Goal: Complete application form

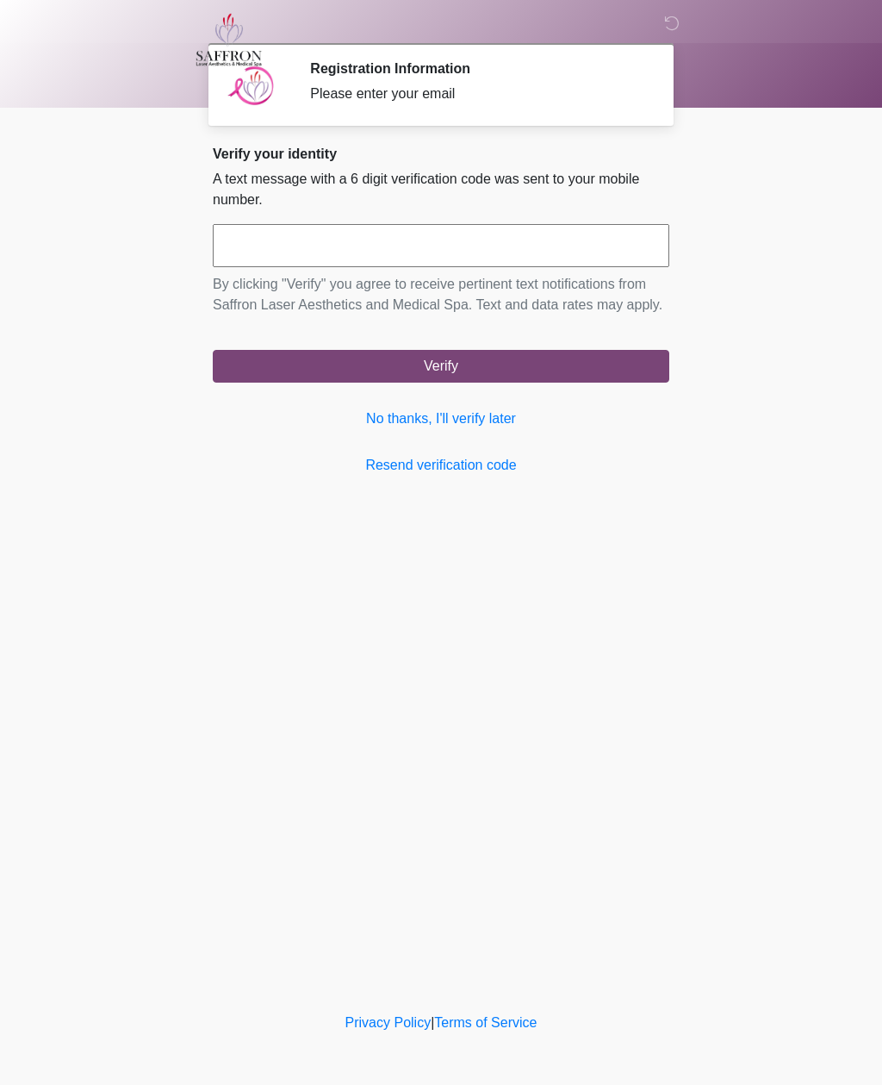
click at [616, 246] on input "text" at bounding box center [441, 245] width 457 height 43
type input "******"
click at [550, 376] on button "Verify" at bounding box center [441, 366] width 457 height 33
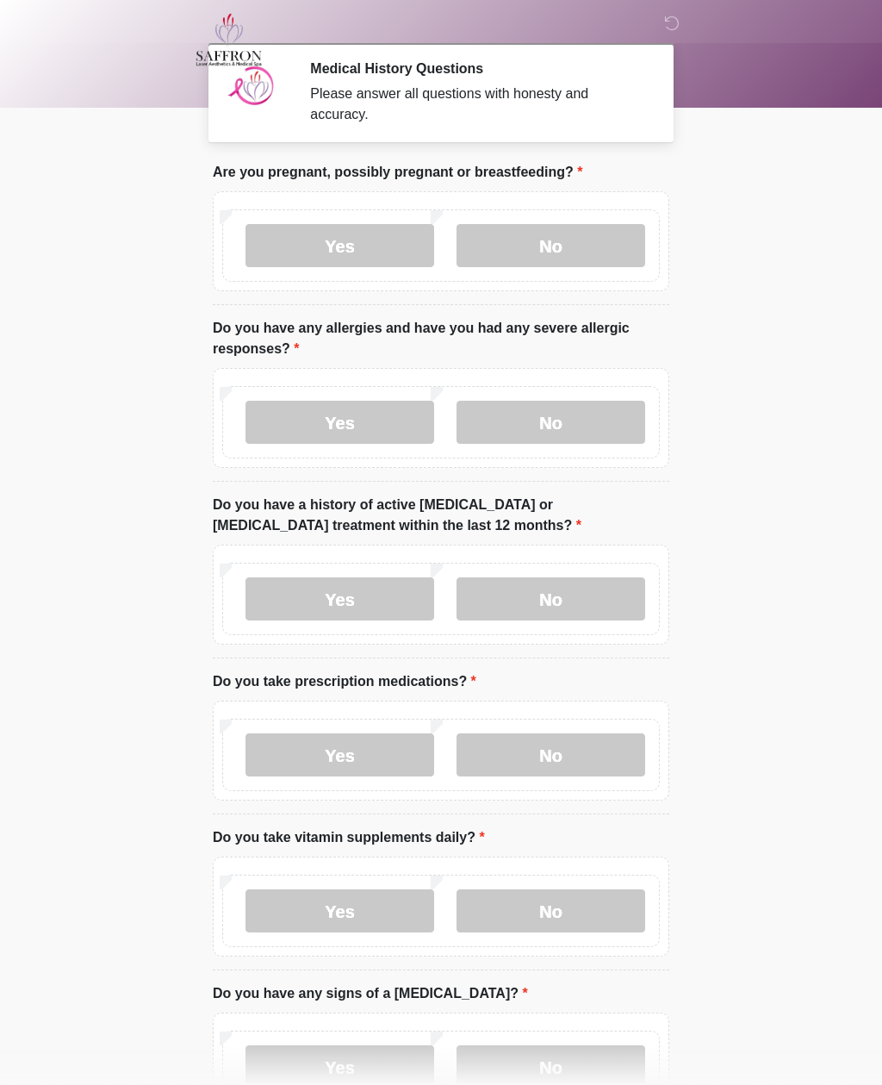
click at [598, 247] on label "No" at bounding box center [551, 245] width 189 height 43
click at [582, 423] on label "No" at bounding box center [551, 422] width 189 height 43
click at [604, 599] on label "No" at bounding box center [551, 598] width 189 height 43
click at [576, 756] on label "No" at bounding box center [551, 754] width 189 height 43
click at [372, 914] on label "Yes" at bounding box center [340, 910] width 189 height 43
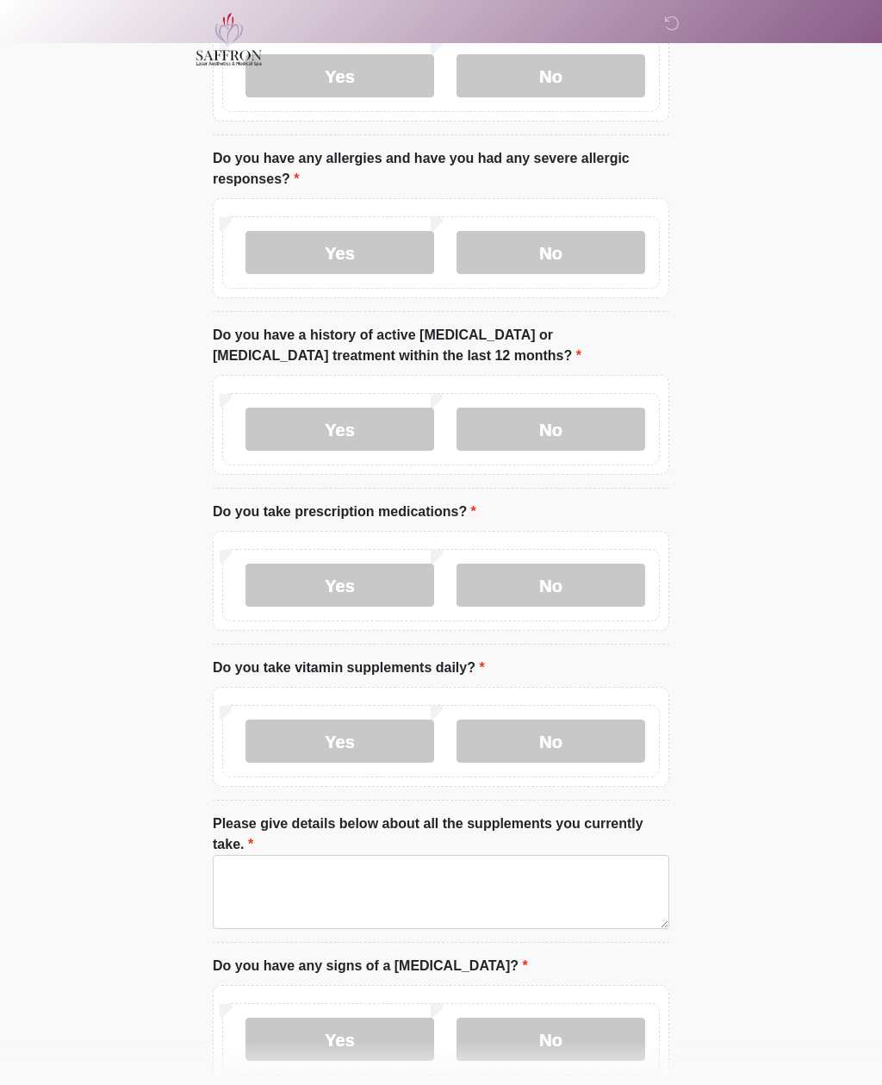
scroll to position [210, 0]
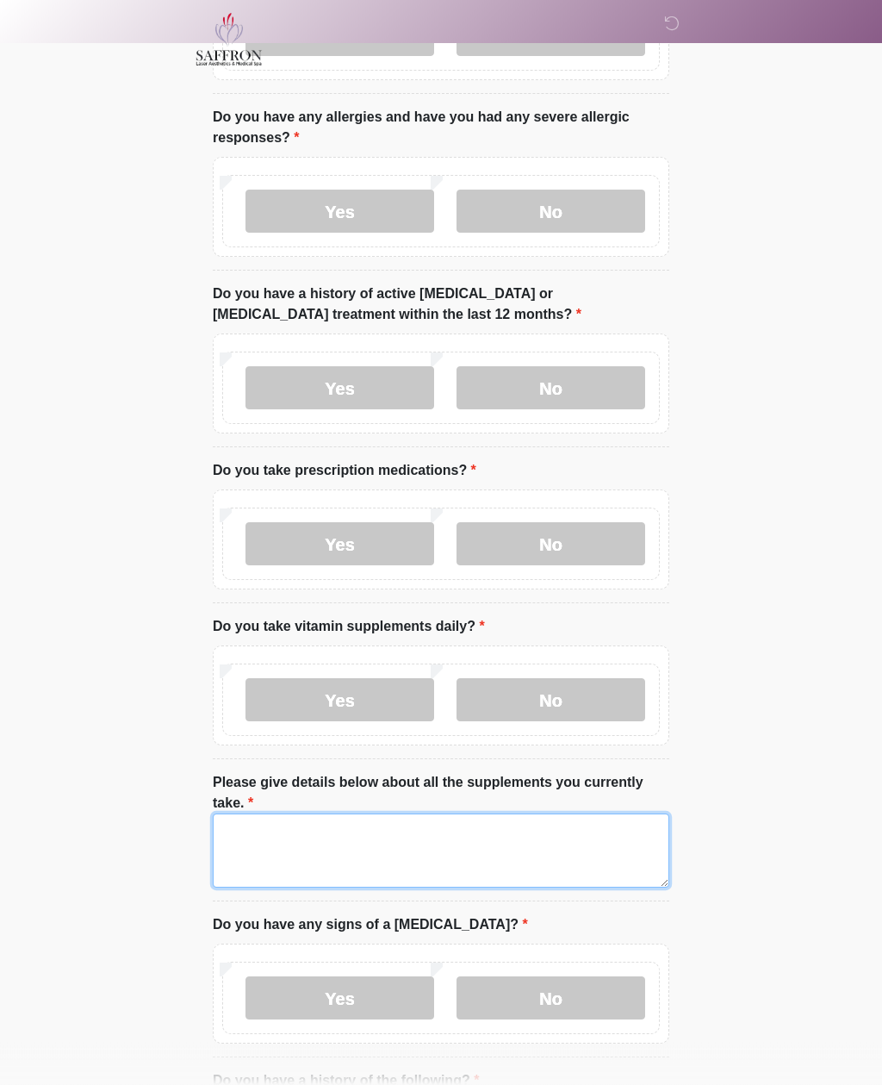
click at [329, 861] on textarea "Please give details below about all the supplements you currently take." at bounding box center [441, 851] width 457 height 74
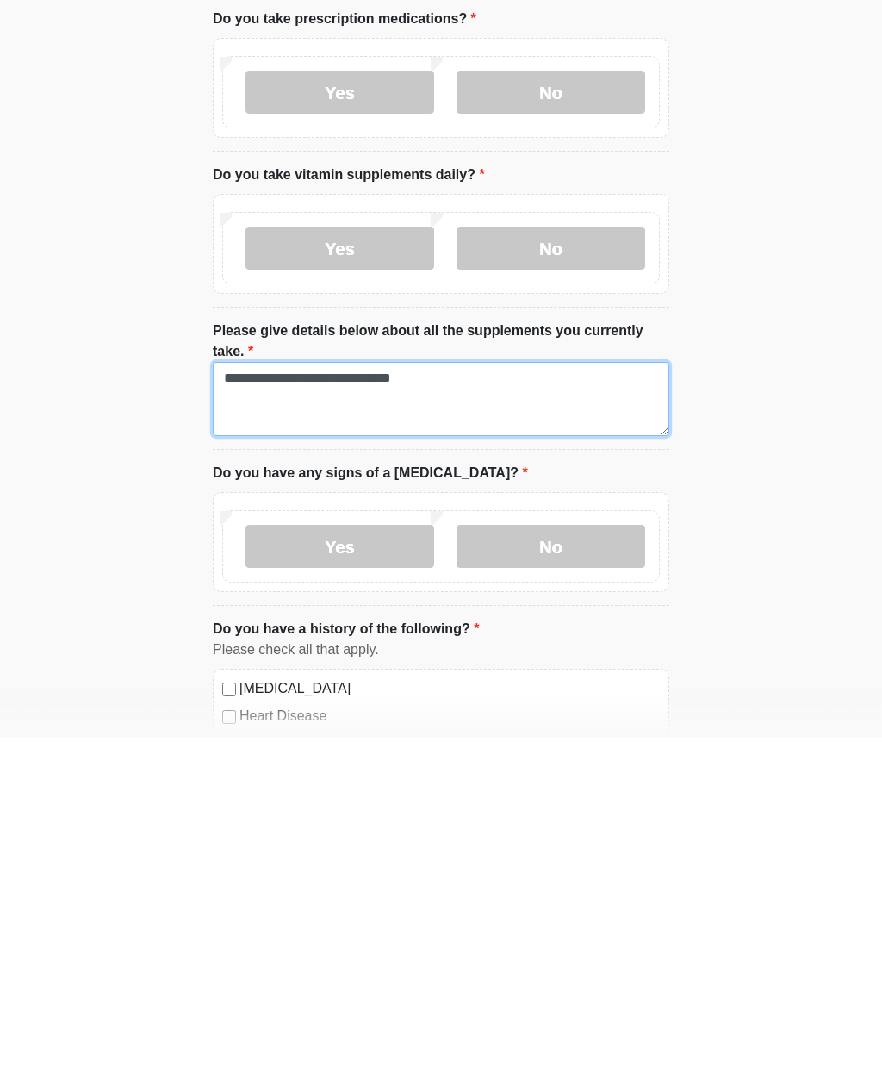
type textarea "**********"
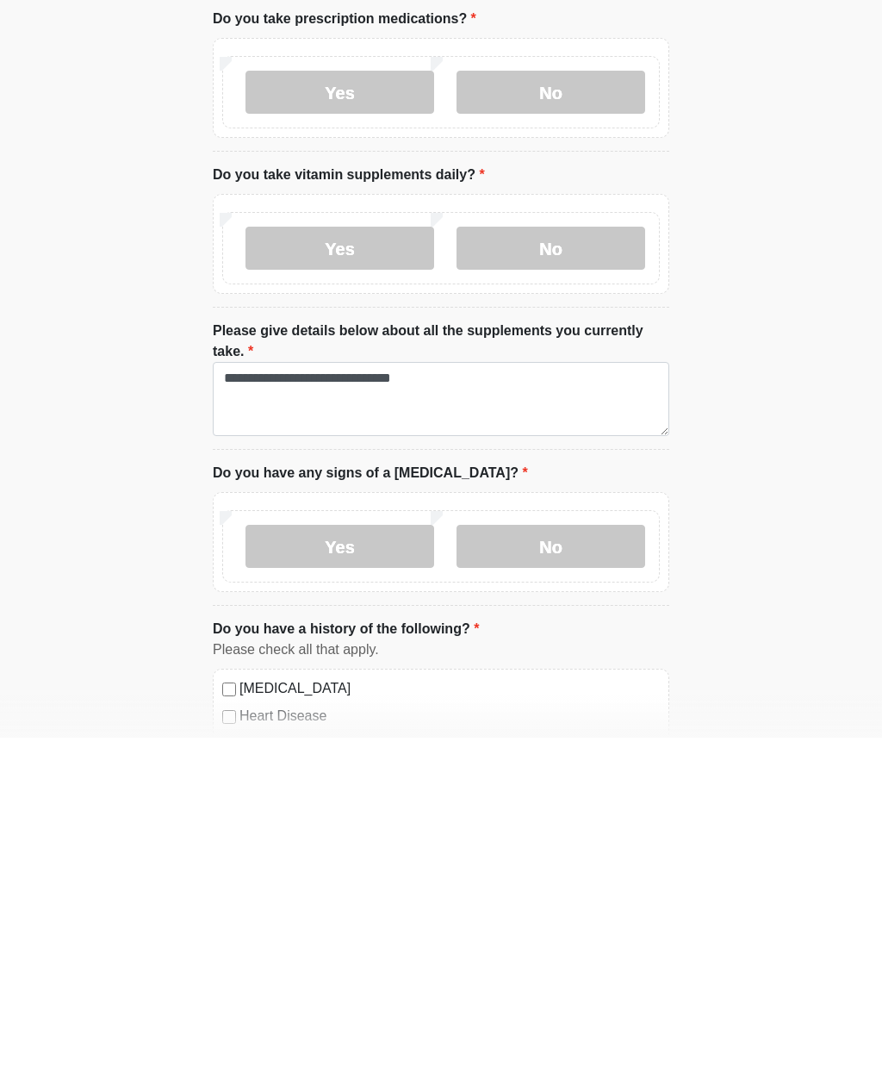
click at [612, 872] on label "No" at bounding box center [551, 893] width 189 height 43
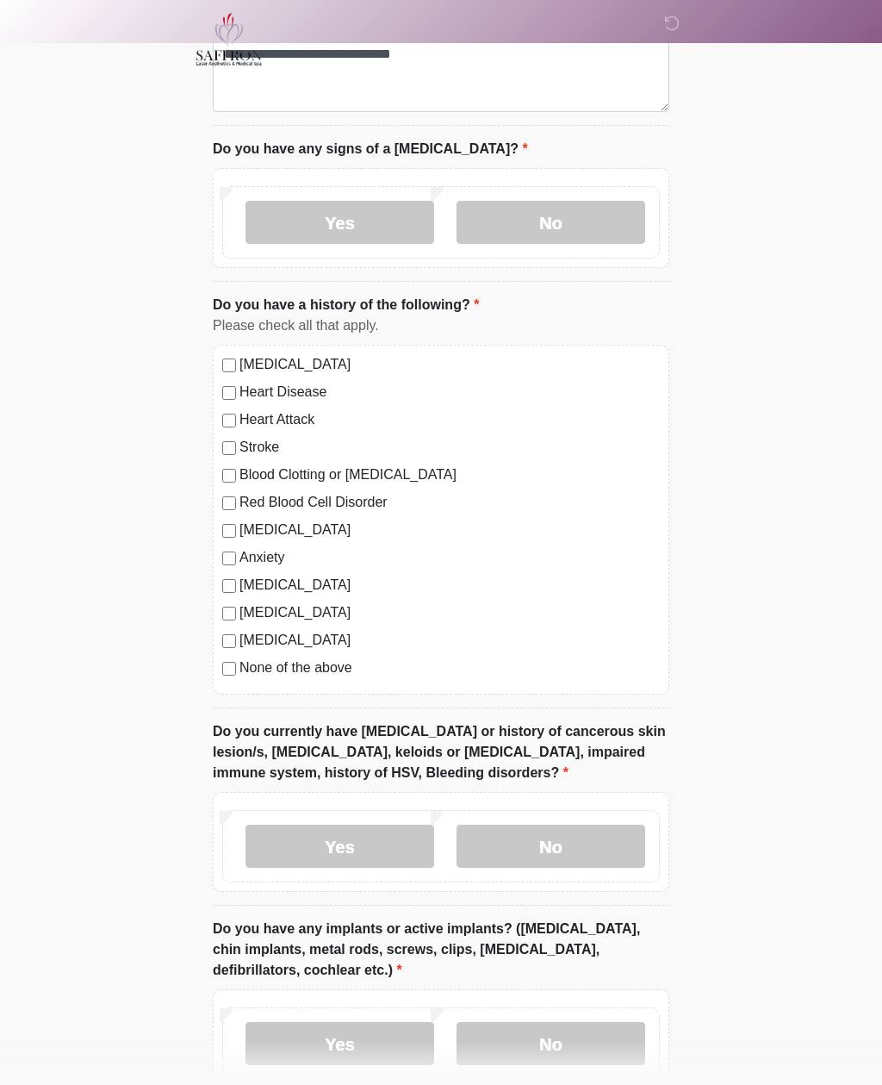
scroll to position [987, 0]
click at [611, 844] on label "No" at bounding box center [551, 846] width 189 height 43
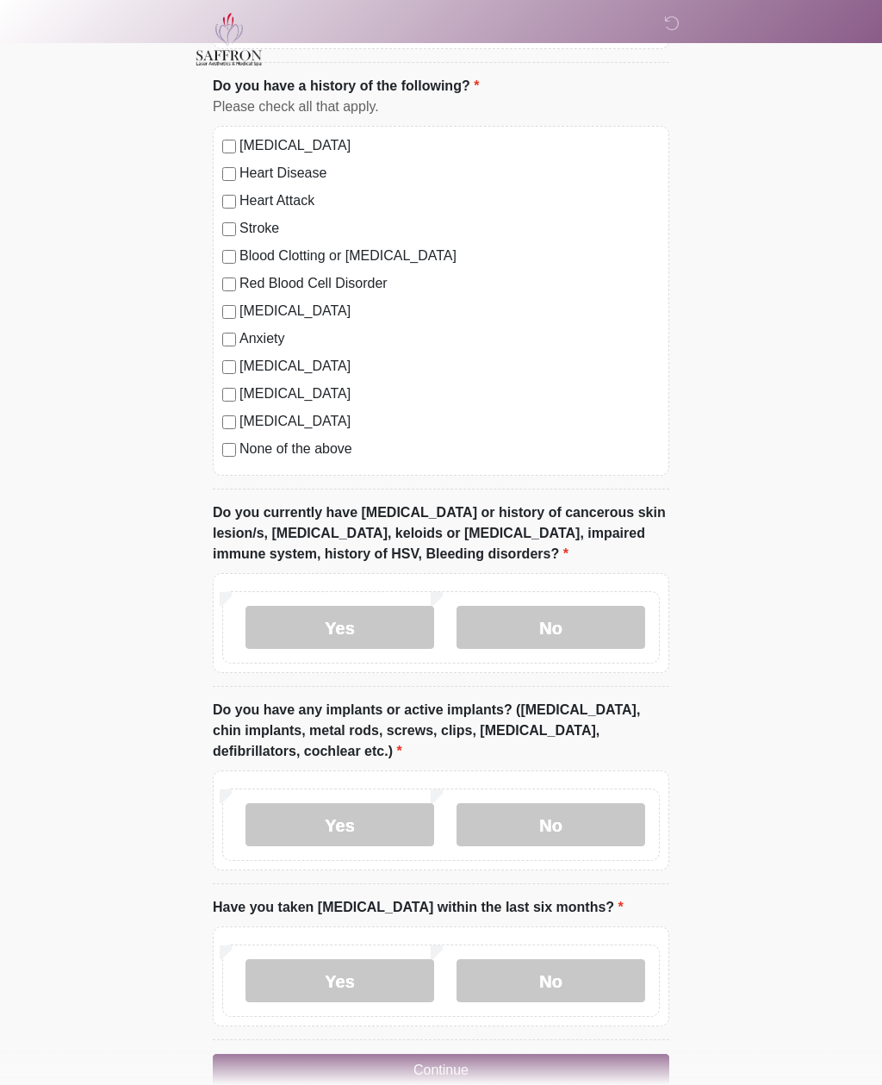
scroll to position [1207, 0]
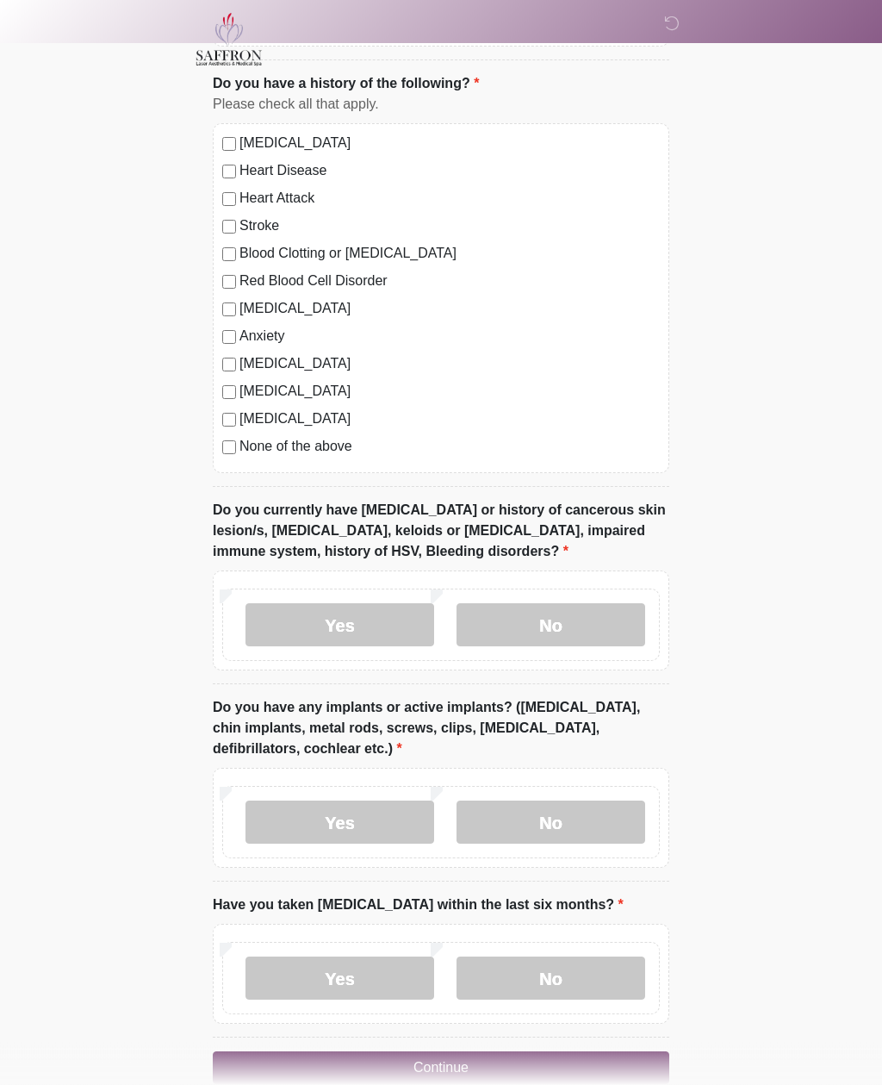
click at [604, 822] on label "No" at bounding box center [551, 822] width 189 height 43
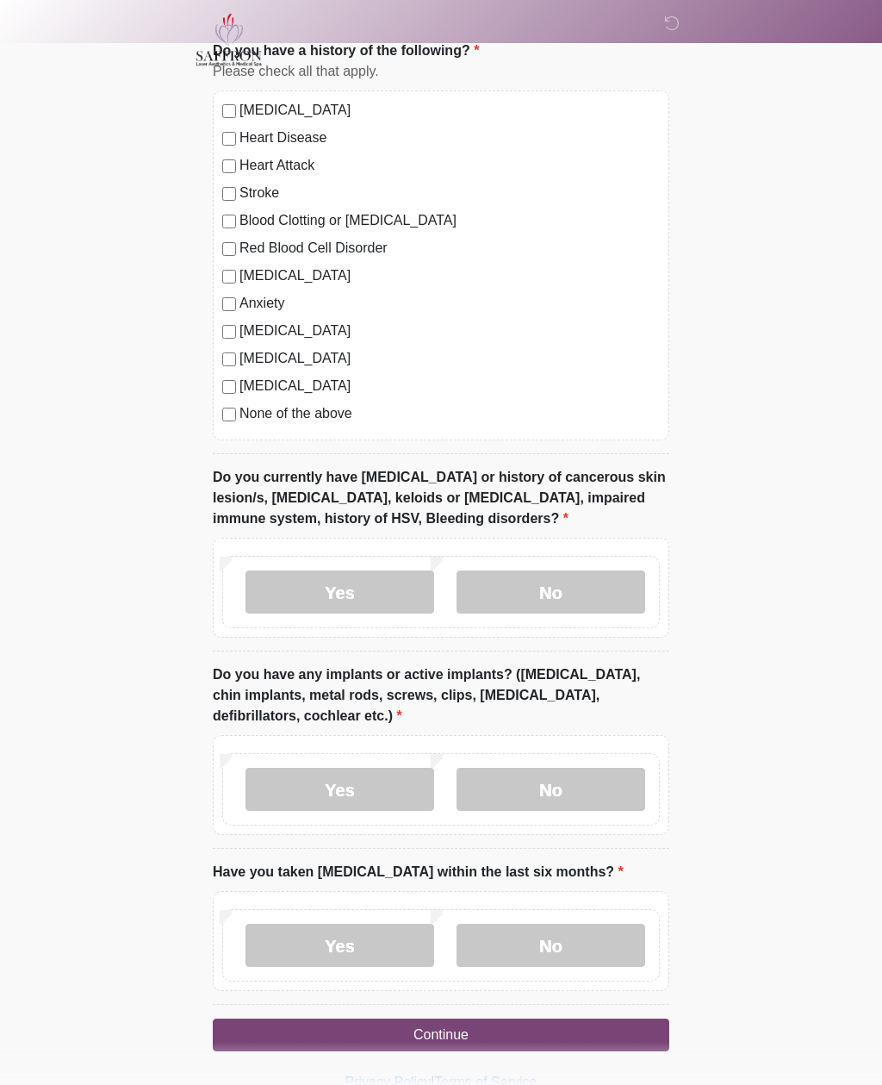
click at [576, 944] on label "No" at bounding box center [551, 945] width 189 height 43
click at [586, 1028] on button "Continue" at bounding box center [441, 1034] width 457 height 33
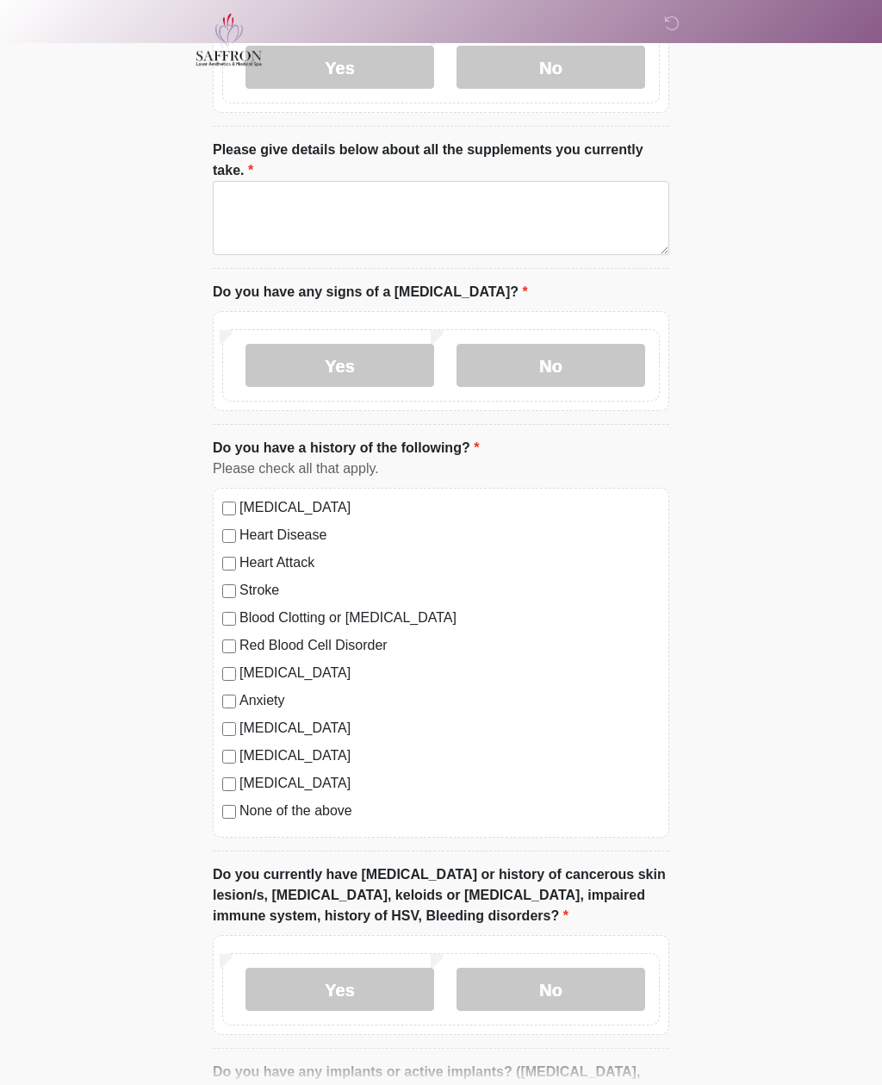
scroll to position [0, 0]
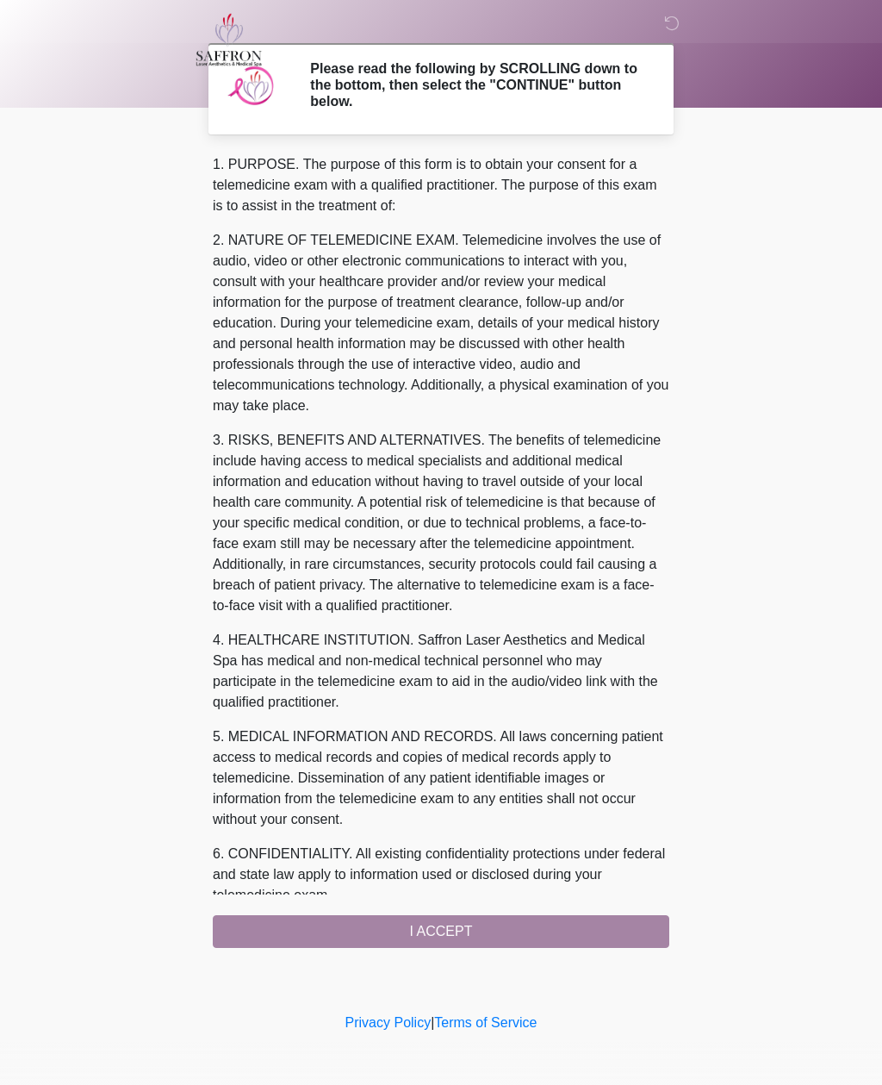
click at [519, 944] on div "1. PURPOSE. The purpose of this form is to obtain your consent for a telemedici…" at bounding box center [441, 551] width 457 height 794
click at [484, 927] on div "1. PURPOSE. The purpose of this form is to obtain your consent for a telemedici…" at bounding box center [441, 551] width 457 height 794
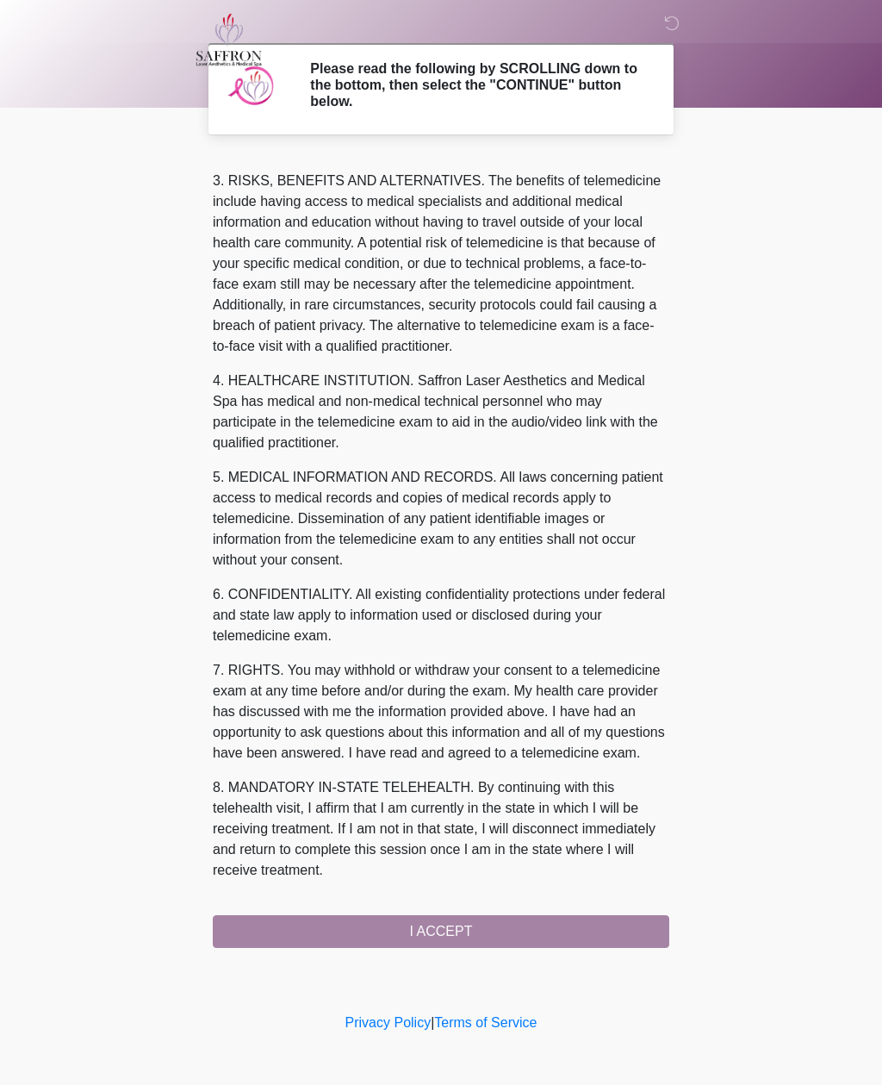
click at [464, 935] on div "1. PURPOSE. The purpose of this form is to obtain your consent for a telemedici…" at bounding box center [441, 551] width 457 height 794
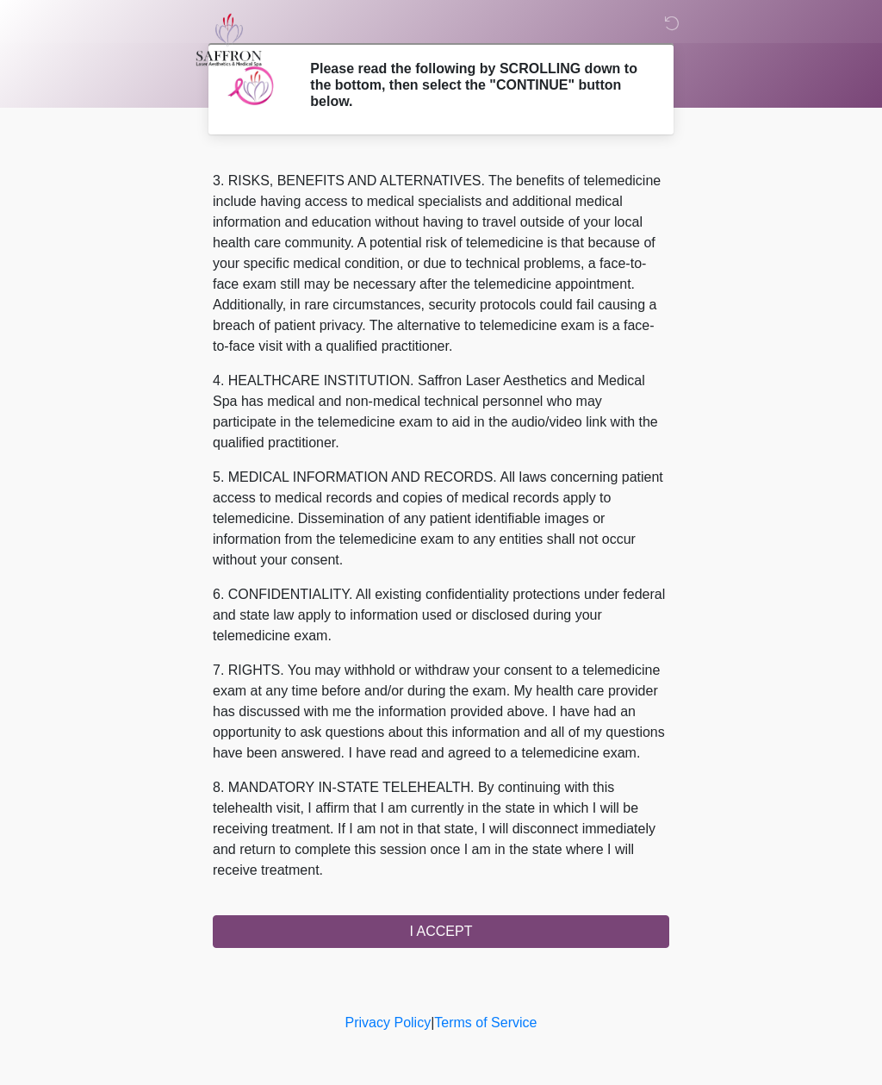
click at [513, 926] on button "I ACCEPT" at bounding box center [441, 931] width 457 height 33
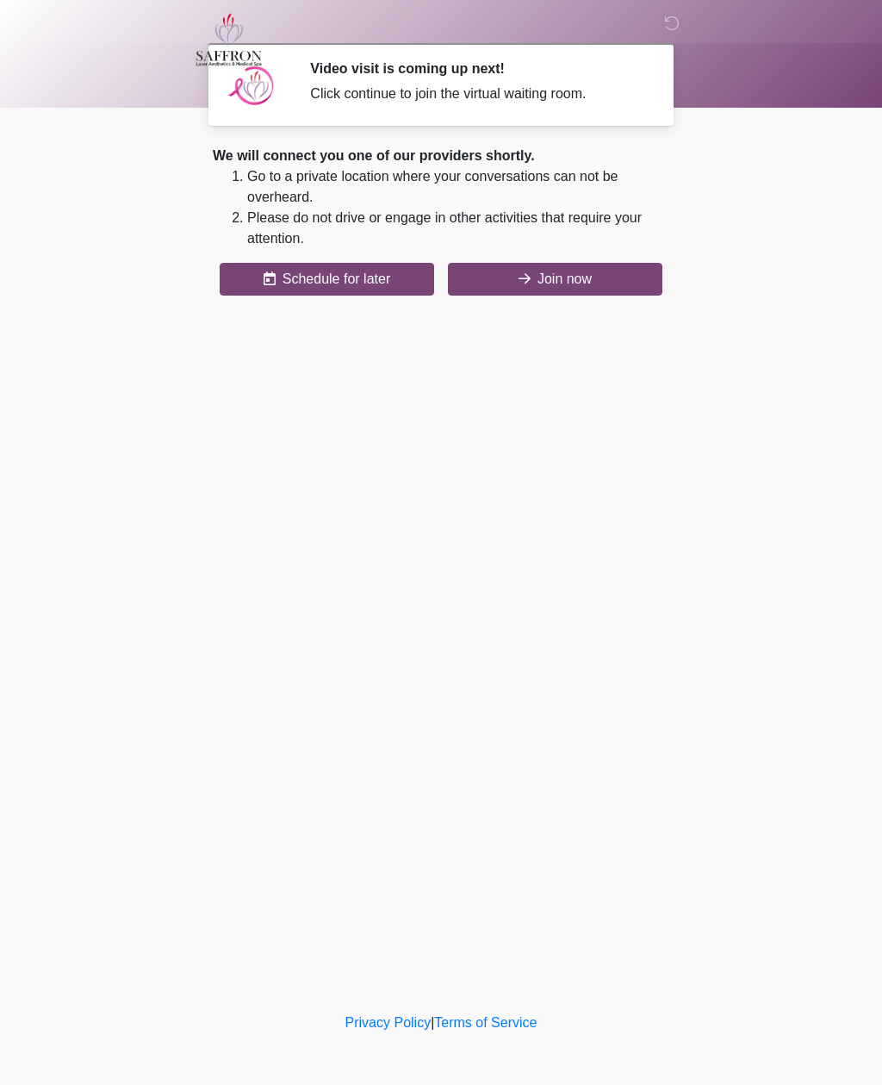
click at [564, 273] on button "Join now" at bounding box center [555, 279] width 215 height 33
